Goal: Task Accomplishment & Management: Complete application form

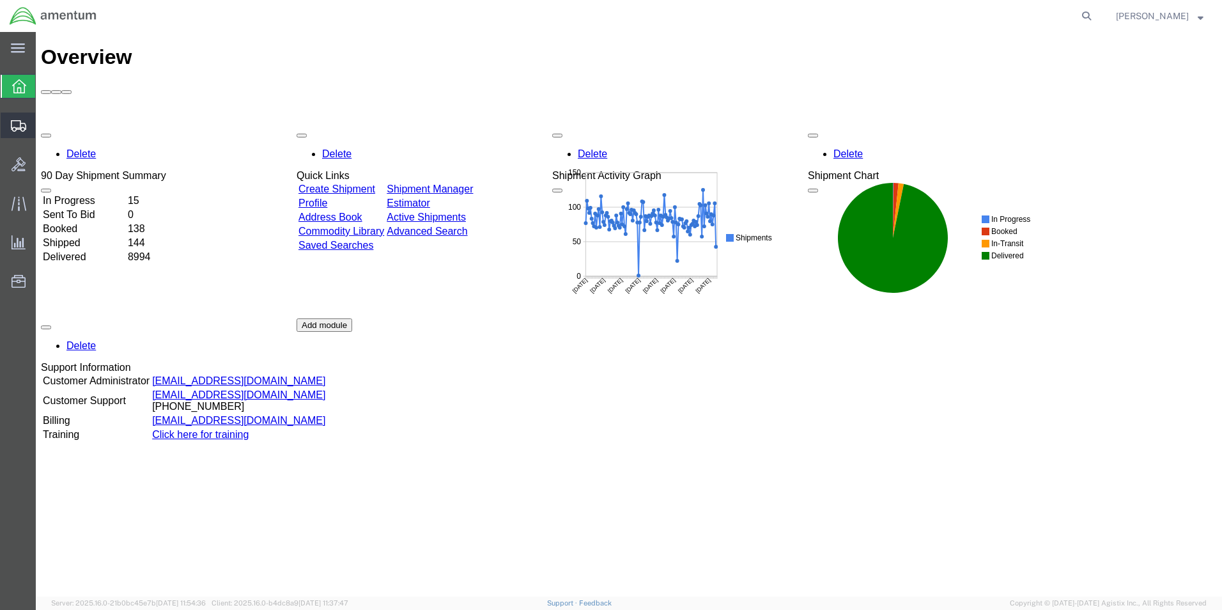
click at [0, 0] on span "Create Shipment" at bounding box center [0, 0] width 0 height 0
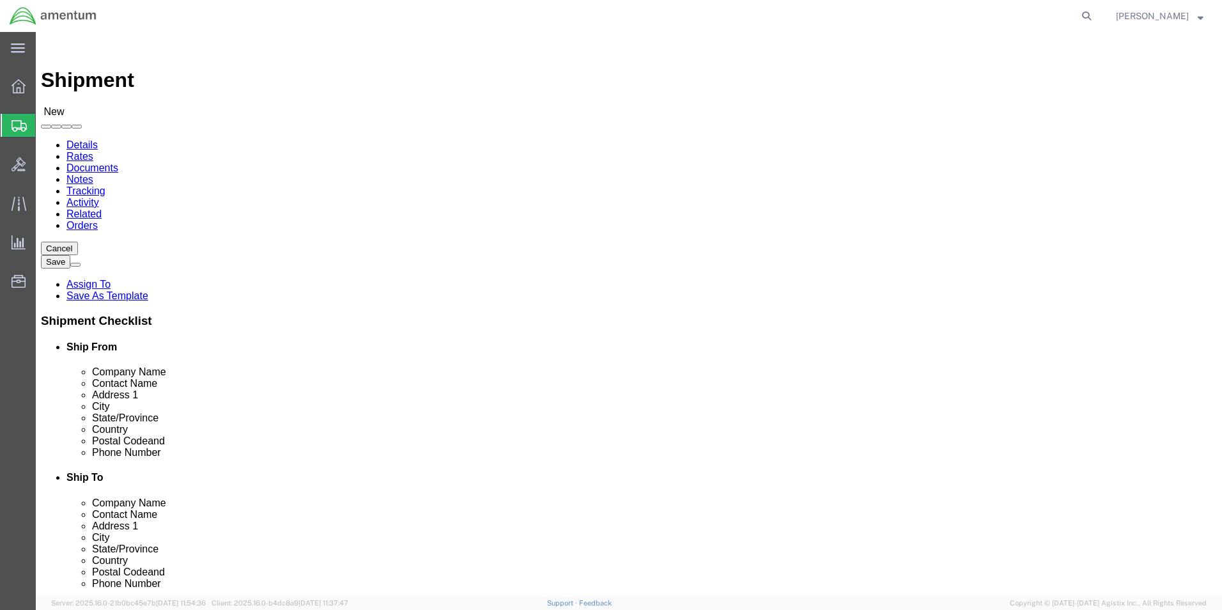
select select
click input "text"
type input "n"
click input "text"
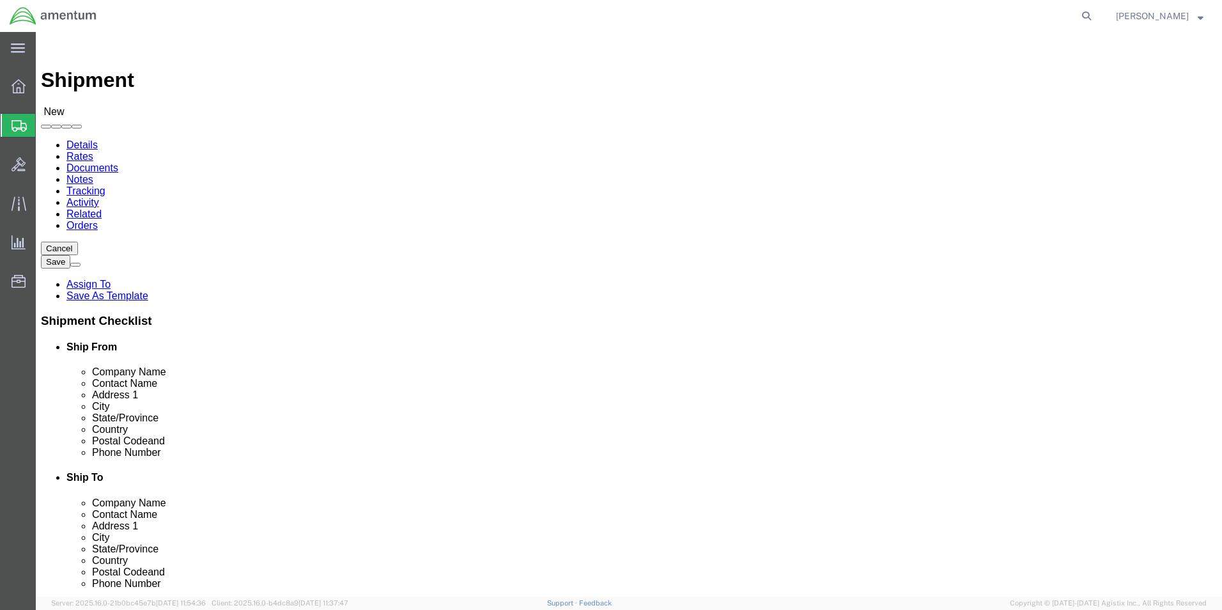
type input "e"
click input "text"
type input "EJA"
click input "EJA"
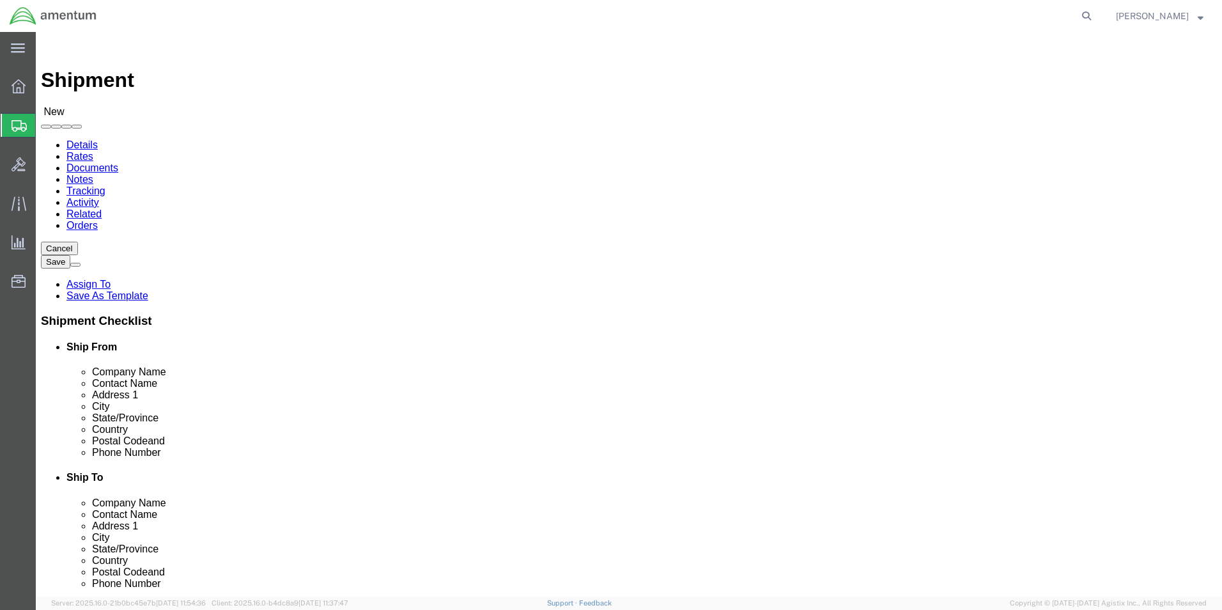
click at [0, 0] on span "Create from Template" at bounding box center [0, 0] width 0 height 0
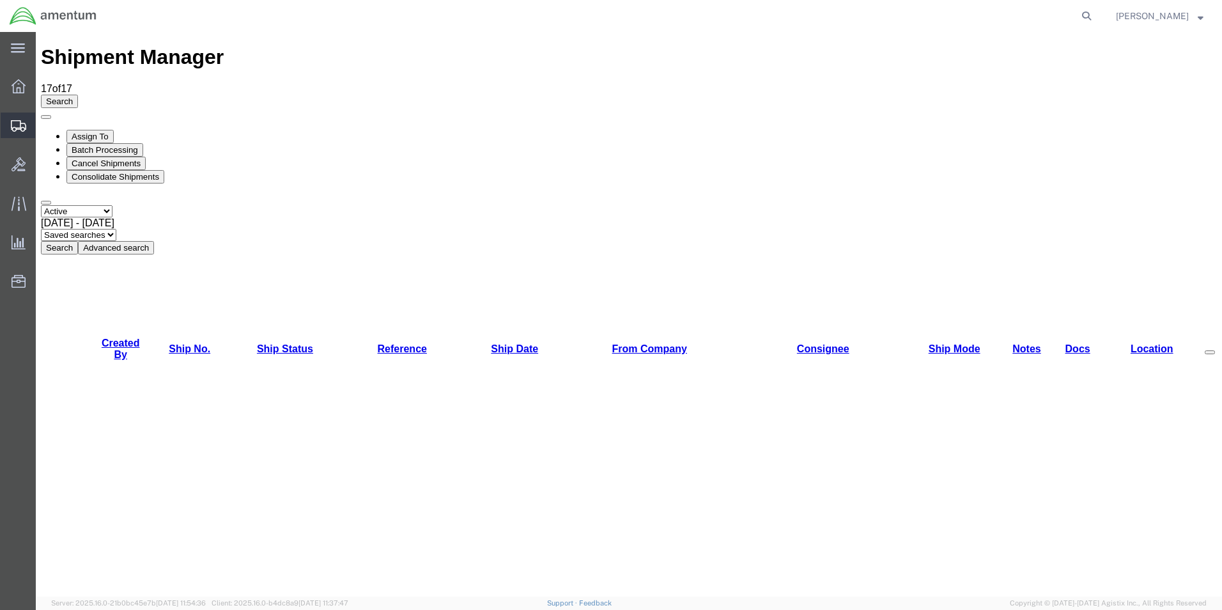
click at [0, 0] on span "Create Shipment" at bounding box center [0, 0] width 0 height 0
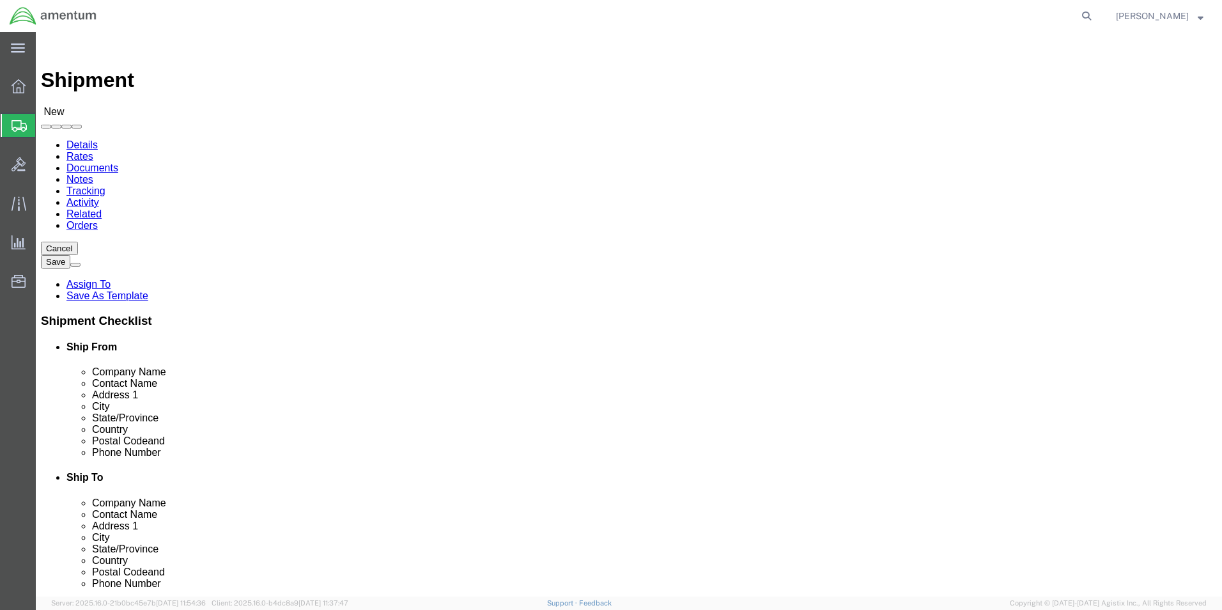
click input "text"
type input "E"
type input "EJA"
select select "49930"
select select "FL"
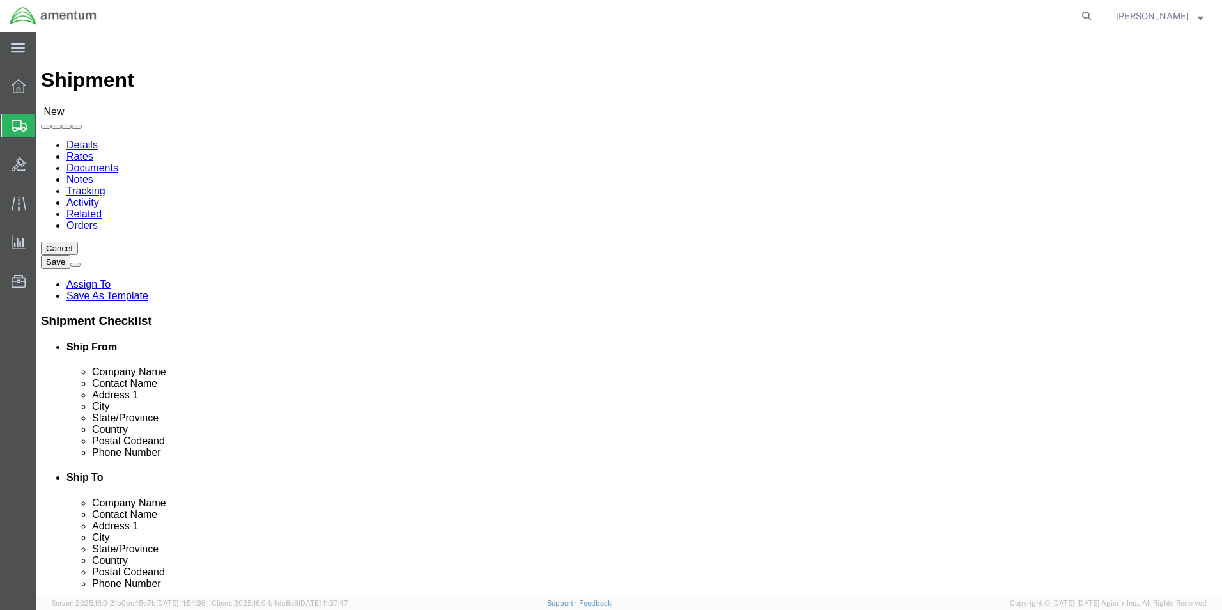
type input "JAC"
select select "49917"
select select "FL"
